Goal: Information Seeking & Learning: Learn about a topic

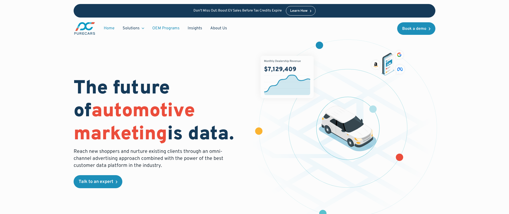
click at [161, 25] on link "OEM Programs" at bounding box center [165, 29] width 35 height 10
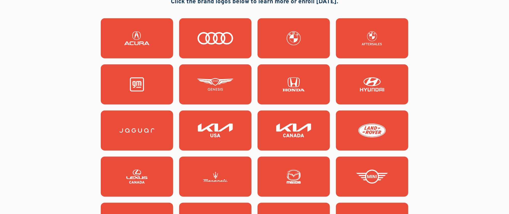
scroll to position [483, 0]
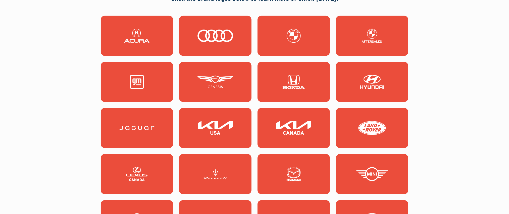
click at [138, 31] on img at bounding box center [137, 36] width 36 height 14
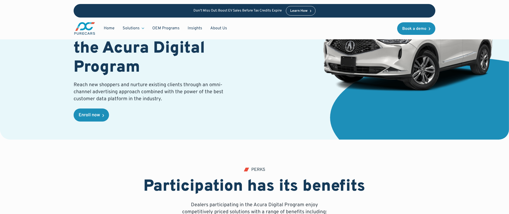
scroll to position [99, 0]
